Goal: Information Seeking & Learning: Learn about a topic

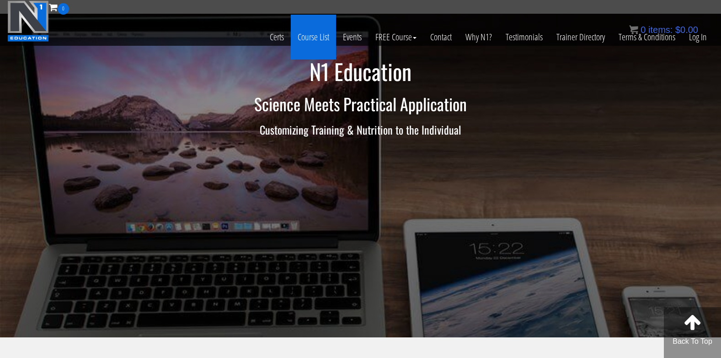
click at [298, 35] on link "Course List" at bounding box center [313, 37] width 45 height 45
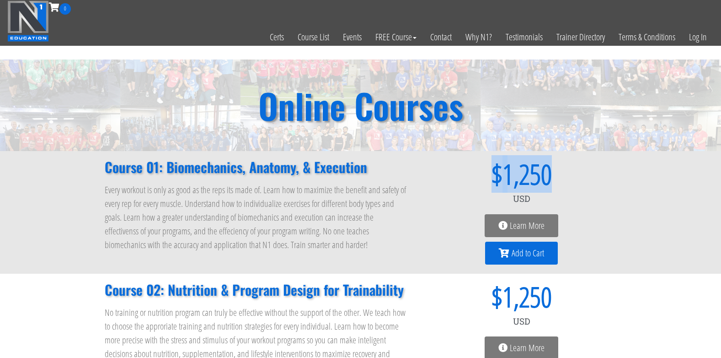
drag, startPoint x: 509, startPoint y: 172, endPoint x: 446, endPoint y: 161, distance: 64.5
click at [446, 161] on div "$ 1,250" at bounding box center [522, 173] width 190 height 27
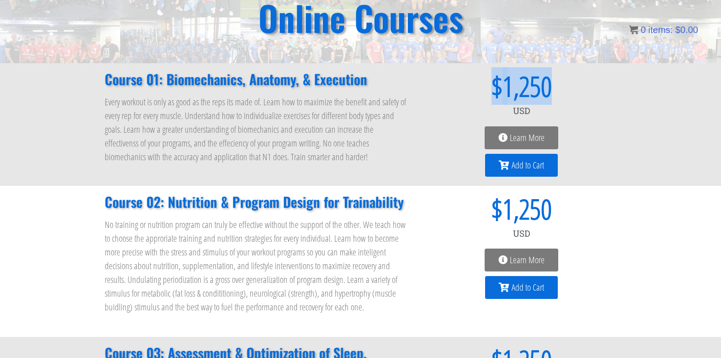
scroll to position [2, 0]
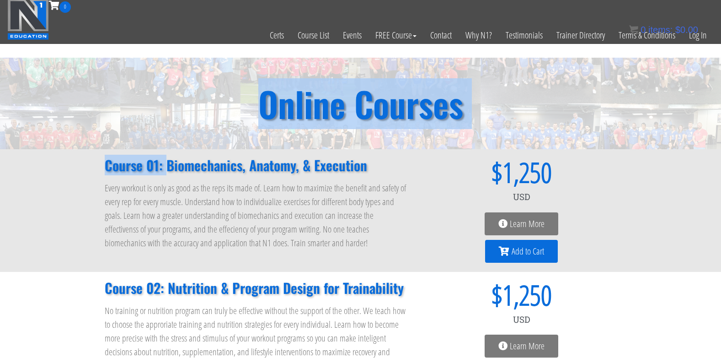
drag, startPoint x: 167, startPoint y: 162, endPoint x: 309, endPoint y: 141, distance: 144.3
click at [508, 224] on span "Learn More" at bounding box center [522, 223] width 46 height 9
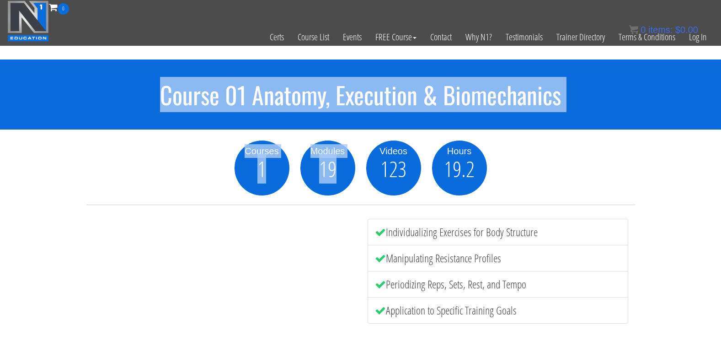
drag, startPoint x: 163, startPoint y: 102, endPoint x: 348, endPoint y: 160, distance: 194.2
click at [348, 160] on section "Course 01 Anatomy, Execution & Biomechanics Courses 1 Modules 19 Videos 123 Hou…" at bounding box center [360, 230] width 721 height 343
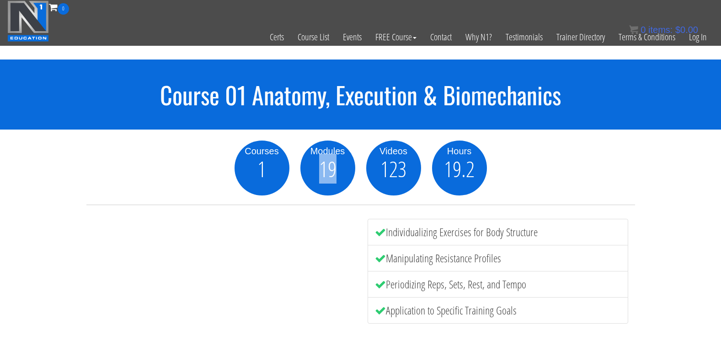
drag, startPoint x: 348, startPoint y: 160, endPoint x: 343, endPoint y: 158, distance: 5.4
click at [343, 158] on div "Modules 19" at bounding box center [328, 167] width 55 height 55
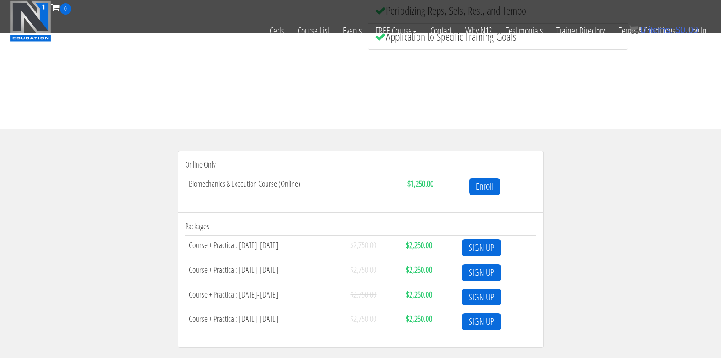
scroll to position [274, 0]
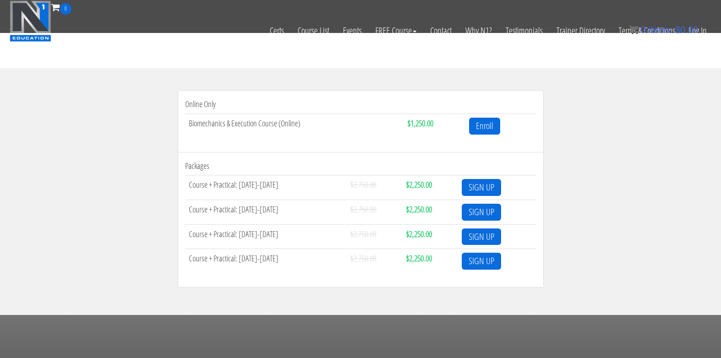
drag, startPoint x: 282, startPoint y: 181, endPoint x: 226, endPoint y: 183, distance: 55.4
click at [226, 183] on td "Course + Practical: Sept 19th-21st" at bounding box center [266, 187] width 162 height 25
drag, startPoint x: 413, startPoint y: 193, endPoint x: 437, endPoint y: 180, distance: 28.0
click at [437, 180] on td "$2,250.00" at bounding box center [431, 187] width 56 height 25
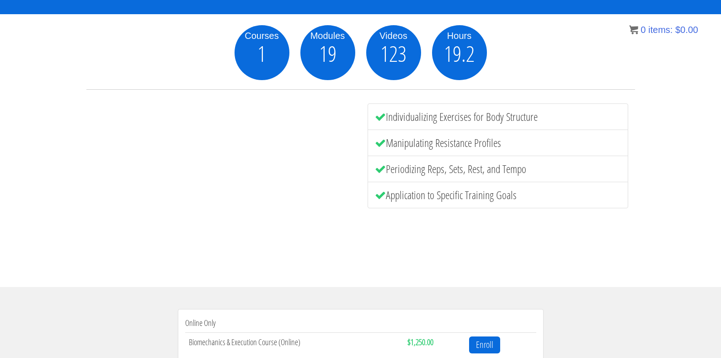
scroll to position [119, 0]
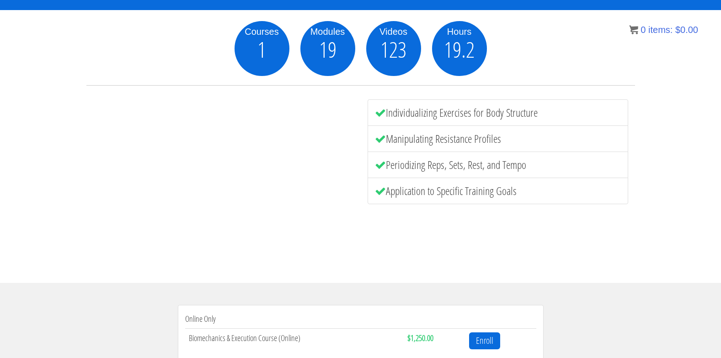
drag, startPoint x: 404, startPoint y: 121, endPoint x: 514, endPoint y: 137, distance: 110.9
click at [514, 137] on ul "Individualizing Exercises for Body Structure Manipulating Resistance Profiles P…" at bounding box center [498, 151] width 261 height 105
drag, startPoint x: 514, startPoint y: 137, endPoint x: 443, endPoint y: 154, distance: 72.9
click at [446, 152] on li "Periodizing Reps, Sets, Rest, and Tempo" at bounding box center [498, 164] width 261 height 27
drag, startPoint x: 395, startPoint y: 167, endPoint x: 540, endPoint y: 167, distance: 145.0
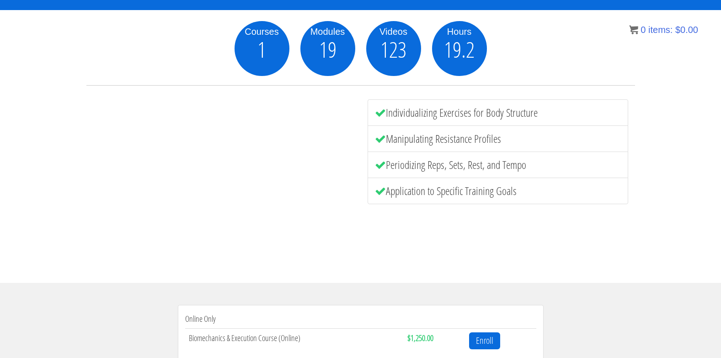
click at [540, 167] on li "Periodizing Reps, Sets, Rest, and Tempo" at bounding box center [498, 164] width 261 height 27
drag, startPoint x: 540, startPoint y: 167, endPoint x: 516, endPoint y: 195, distance: 37.3
click at [516, 195] on div "Courses 1 Modules 19 Videos 123 Hours 19.2 Individualizing Exercises for Body S…" at bounding box center [360, 141] width 549 height 240
drag, startPoint x: 516, startPoint y: 195, endPoint x: 435, endPoint y: 192, distance: 81.5
click at [435, 192] on li "Application to Specific Training Goals" at bounding box center [498, 190] width 261 height 27
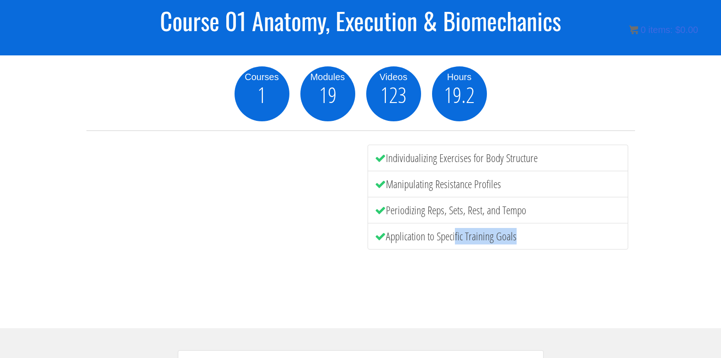
scroll to position [0, 0]
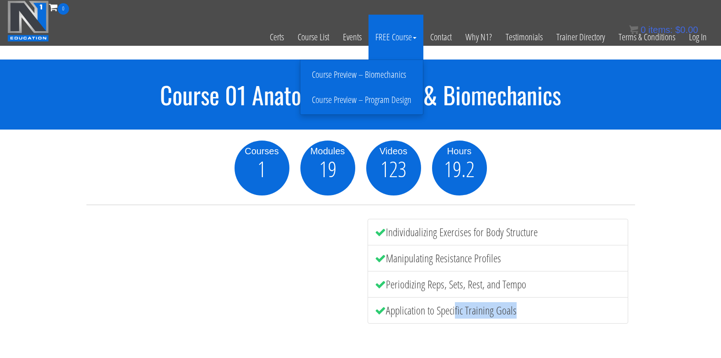
click at [393, 74] on link "Course Preview – Biomechanics" at bounding box center [362, 75] width 118 height 16
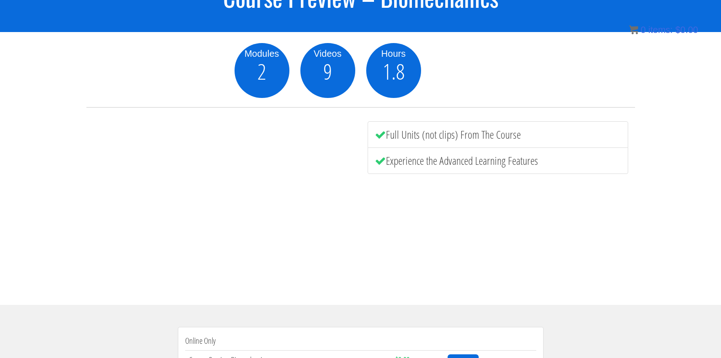
scroll to position [0, 0]
